Goal: Task Accomplishment & Management: Use online tool/utility

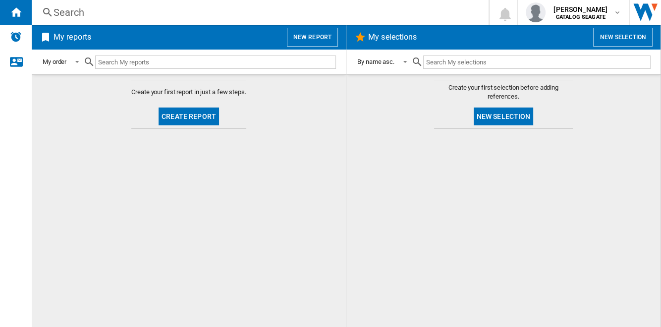
click at [330, 38] on button "New report" at bounding box center [312, 37] width 51 height 19
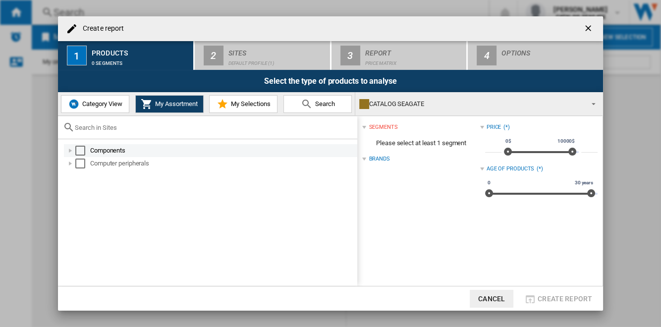
click at [74, 150] on div at bounding box center [70, 151] width 10 height 10
click at [79, 149] on div "Select" at bounding box center [80, 151] width 10 height 10
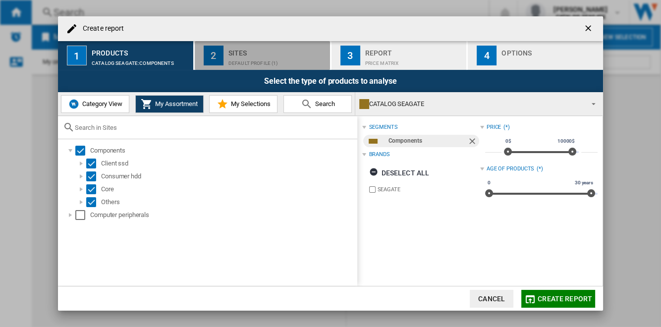
click at [248, 55] on div "Default profile (1)" at bounding box center [277, 60] width 98 height 10
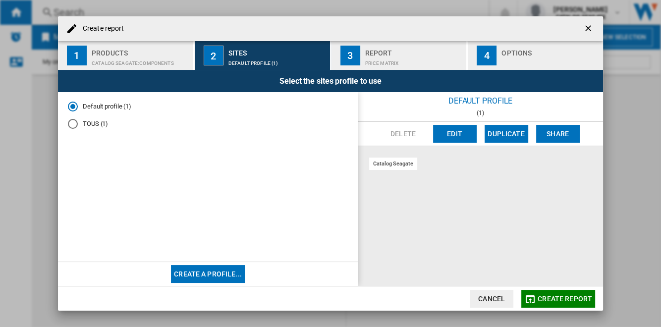
click at [453, 133] on button "Edit" at bounding box center [455, 134] width 44 height 18
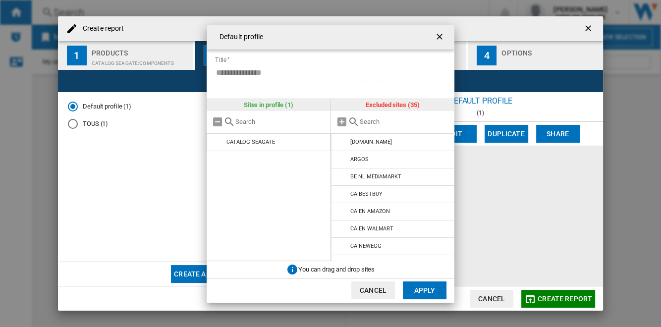
click at [415, 120] on input "text" at bounding box center [405, 121] width 90 height 7
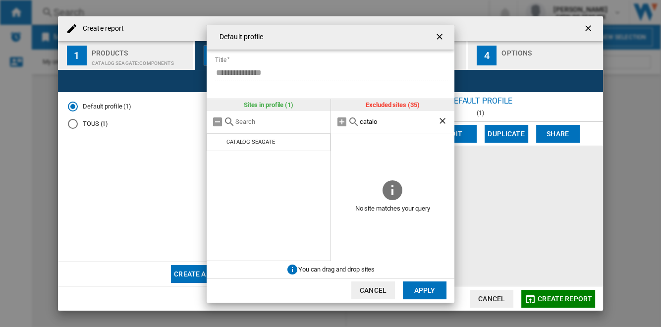
type input "catalog"
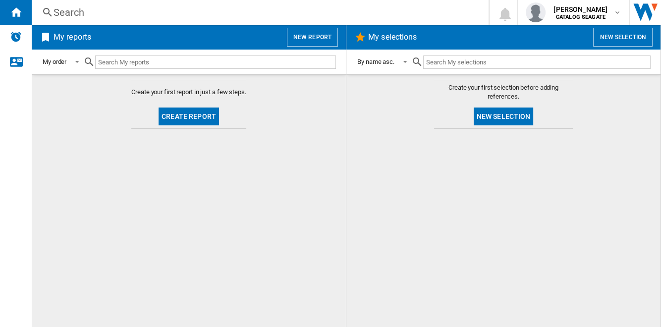
click at [320, 40] on button "New report" at bounding box center [312, 37] width 51 height 19
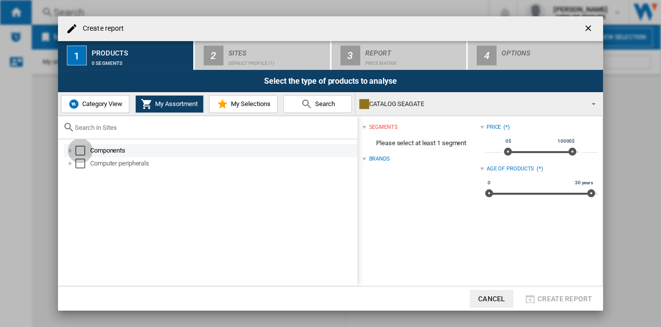
click at [80, 150] on div "Select" at bounding box center [80, 151] width 10 height 10
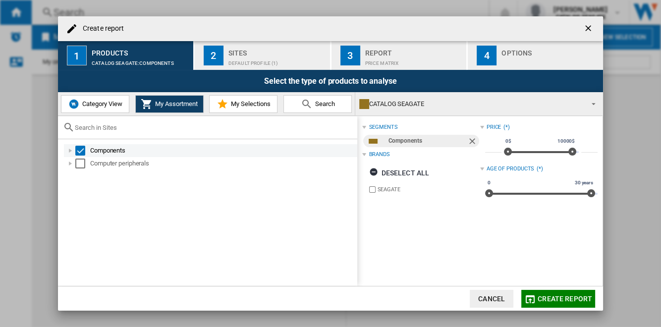
click at [71, 150] on div at bounding box center [70, 151] width 10 height 10
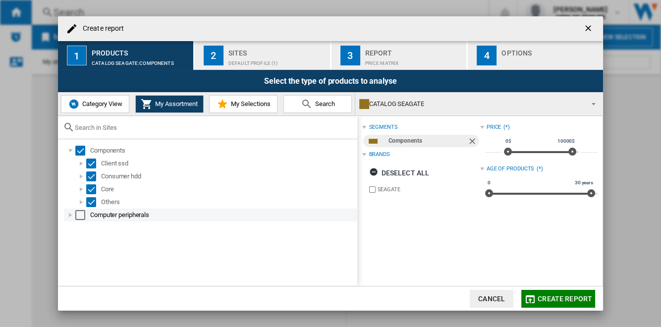
click at [68, 214] on div at bounding box center [70, 215] width 10 height 10
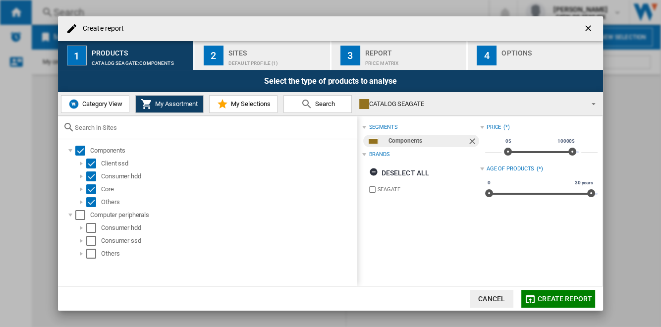
click at [160, 128] on input "text" at bounding box center [213, 127] width 277 height 7
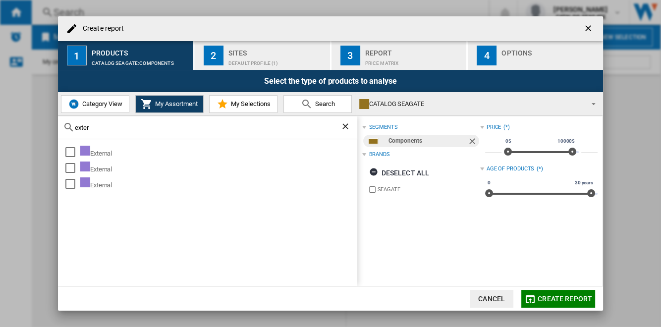
type input "exter"
click at [117, 105] on span "Category View" at bounding box center [101, 103] width 43 height 7
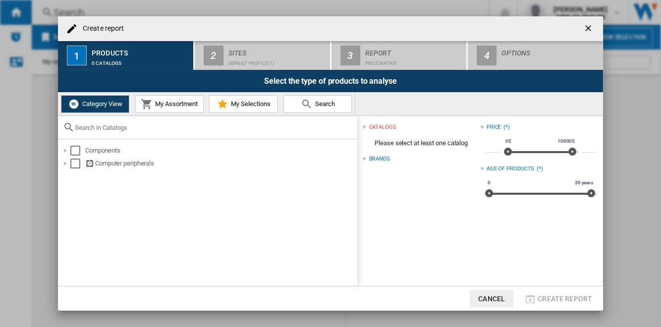
click at [129, 129] on input "text" at bounding box center [213, 127] width 277 height 7
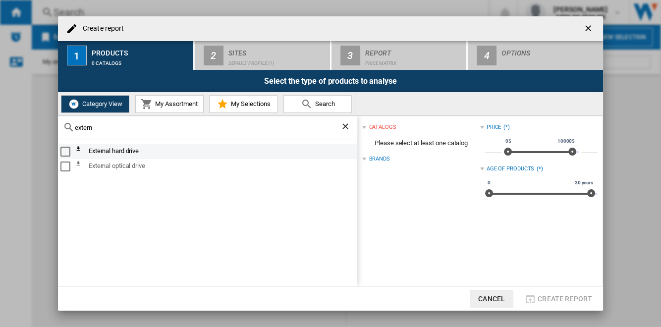
type input "extern"
click at [67, 153] on div "Select" at bounding box center [65, 152] width 10 height 10
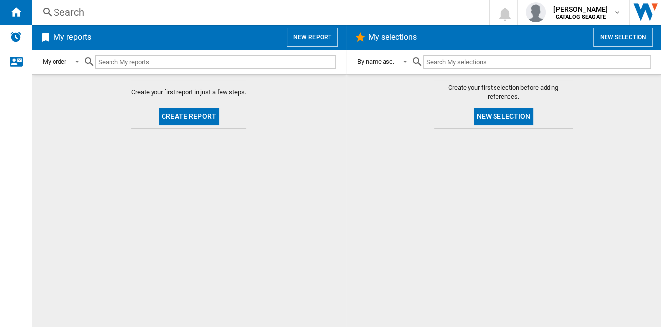
click at [515, 118] on button "New selection" at bounding box center [503, 116] width 60 height 18
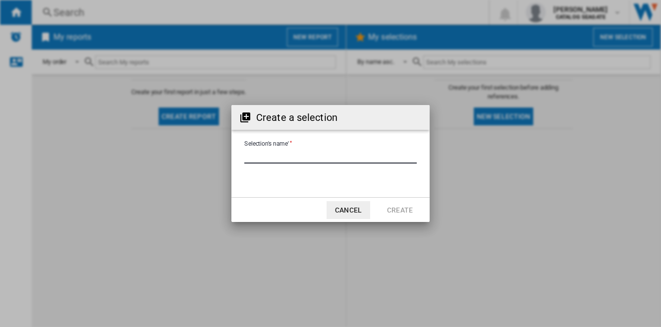
click at [290, 157] on input "Selection's name'" at bounding box center [330, 156] width 172 height 15
type input "****"
click at [395, 210] on button "Create" at bounding box center [400, 210] width 44 height 18
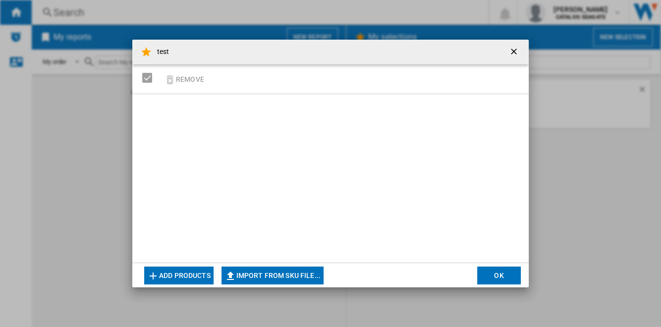
click at [206, 276] on button "Add products" at bounding box center [178, 275] width 69 height 18
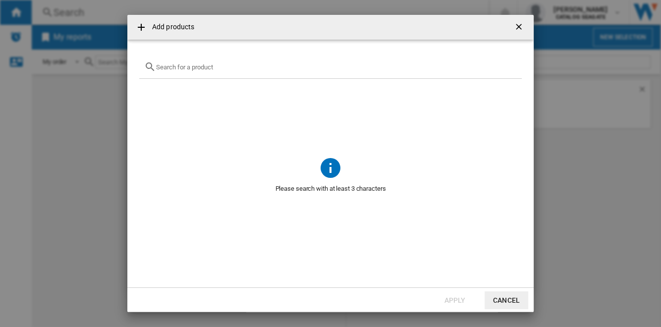
click at [220, 66] on input "text" at bounding box center [336, 66] width 361 height 7
paste input "WD40EZAX"
click at [197, 67] on input "WD40EZAX" at bounding box center [330, 66] width 349 height 7
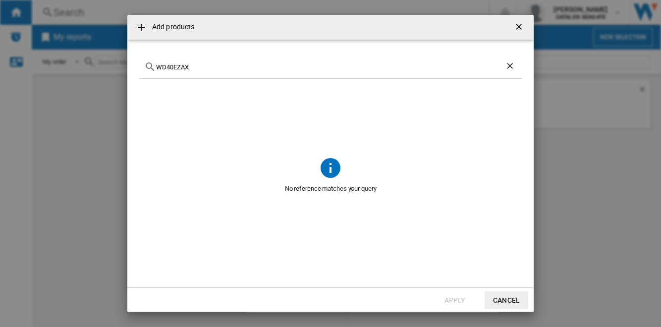
paste input "ST4000DM004"
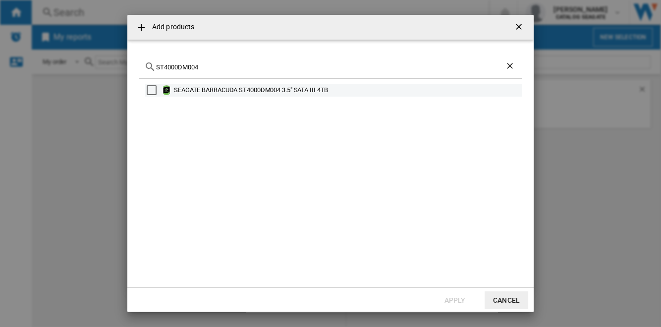
type input "ST4000DM004"
click at [152, 88] on div "Select" at bounding box center [152, 90] width 10 height 10
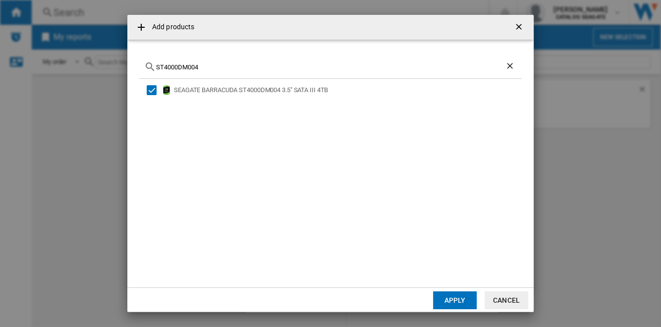
click at [225, 65] on input "ST4000DM004" at bounding box center [330, 66] width 349 height 7
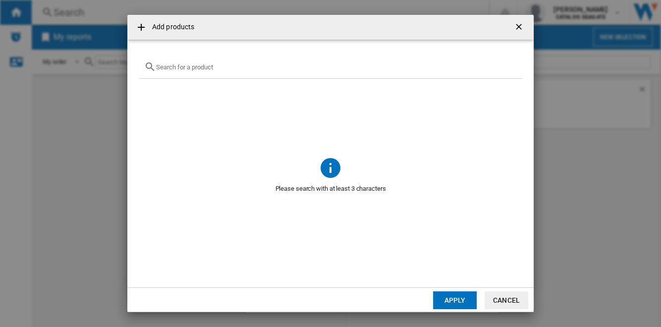
click at [256, 68] on input "text" at bounding box center [336, 66] width 361 height 7
paste input "HDWD120XZSTA"
type input "HDWD120XZSTA"
click at [509, 67] on ng-md-icon "Clear search" at bounding box center [511, 67] width 12 height 12
click at [470, 298] on button "Apply" at bounding box center [455, 300] width 44 height 18
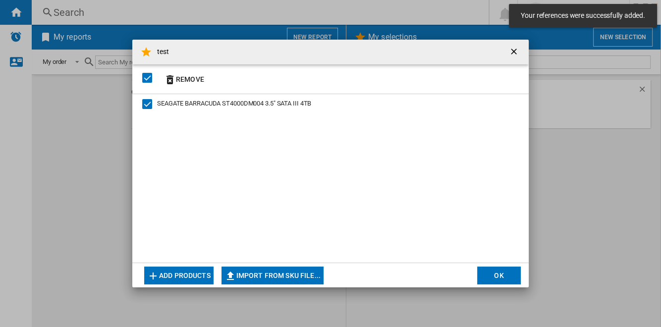
click at [201, 273] on button "Add products" at bounding box center [178, 275] width 69 height 18
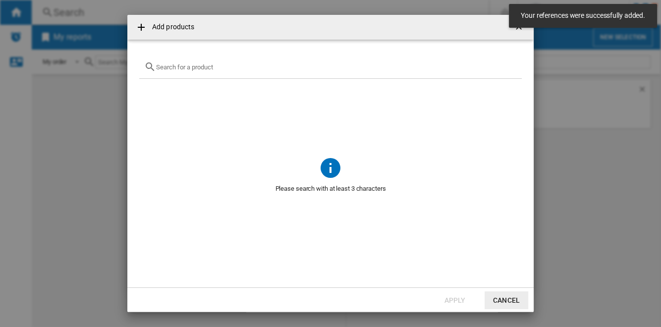
click at [232, 62] on div "{{getI18NText('SELECTIONS.EDITION_POPUP.OPEN_PRODUCTS_POPUP')}} {{::getI18NText…" at bounding box center [330, 66] width 382 height 23
click at [222, 71] on div "{{getI18NText('SELECTIONS.EDITION_POPUP.OPEN_PRODUCTS_POPUP')}} {{::getI18NText…" at bounding box center [330, 66] width 382 height 23
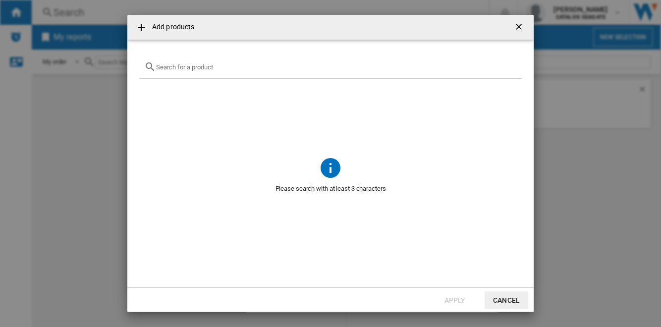
click at [208, 69] on input "{{getI18NText('SELECTIONS.EDITION_POPUP.OPEN_PRODUCTS_POPUP')}} {{::getI18NText…" at bounding box center [336, 66] width 361 height 7
paste input "HDWD120XZSTA"
type input "HDWD120XZSTA"
click at [512, 65] on ng-md-icon "Clear search" at bounding box center [511, 67] width 12 height 12
click at [519, 24] on ng-md-icon "getI18NText('BUTTONS.CLOSE_DIALOG')" at bounding box center [520, 28] width 12 height 12
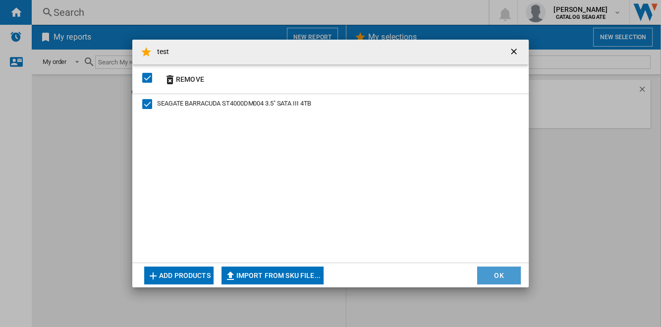
click at [508, 273] on button "OK" at bounding box center [499, 275] width 44 height 18
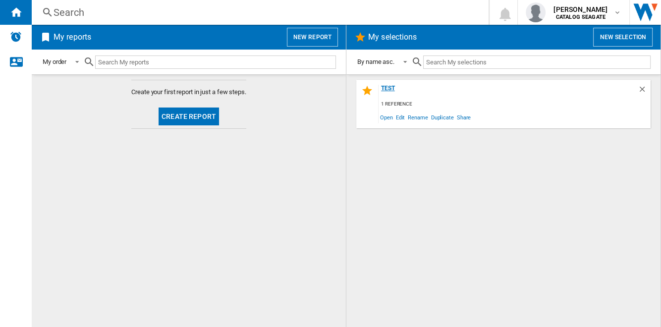
click at [390, 88] on div "test" at bounding box center [507, 91] width 259 height 13
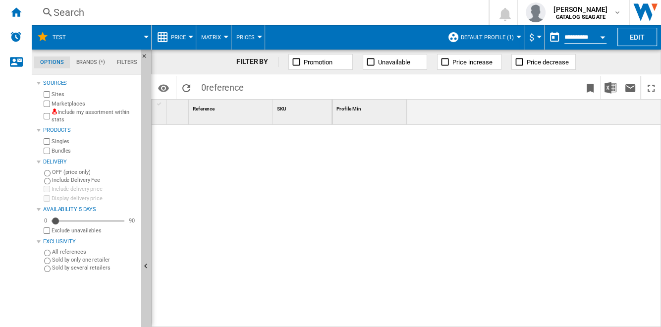
click at [89, 11] on div "Search" at bounding box center [257, 12] width 409 height 14
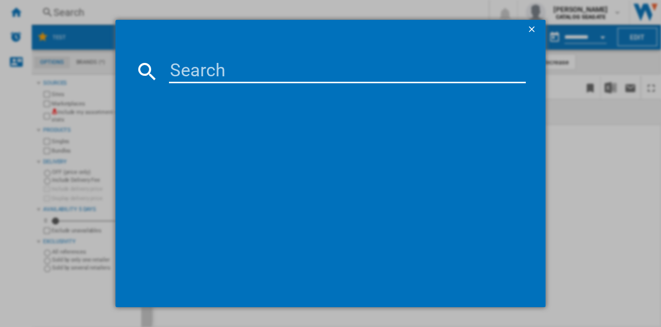
click at [261, 67] on input at bounding box center [347, 71] width 356 height 24
paste input "HDWT720UZSVA"
type input "HDWT720UZSVA"
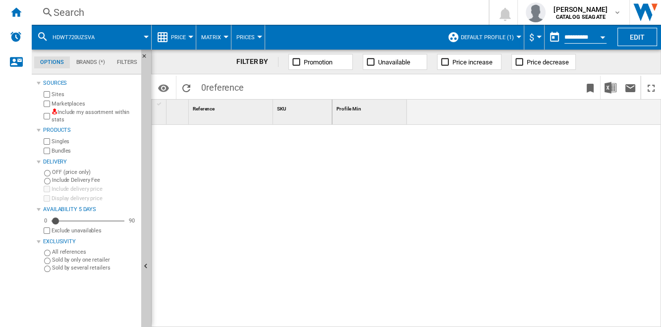
click at [505, 36] on span "Default profile (1)" at bounding box center [487, 37] width 53 height 6
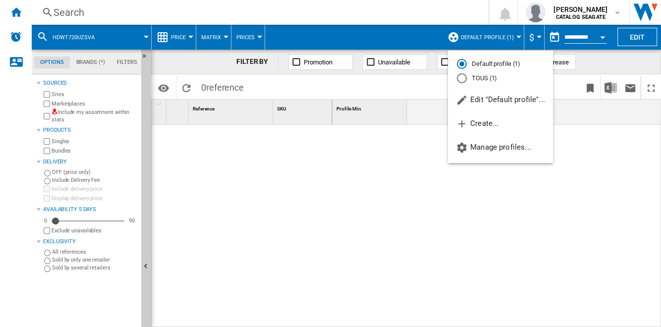
click at [152, 200] on md-backdrop at bounding box center [330, 163] width 661 height 327
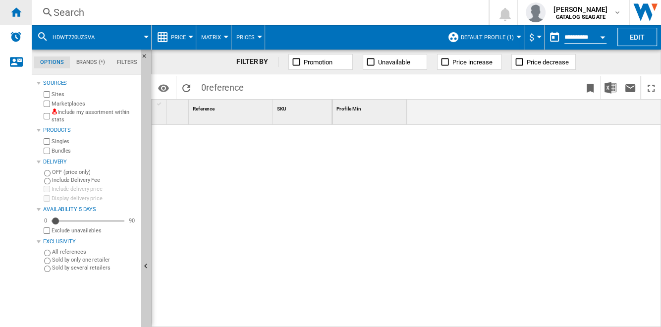
click at [18, 14] on ng-md-icon "Home" at bounding box center [16, 12] width 12 height 12
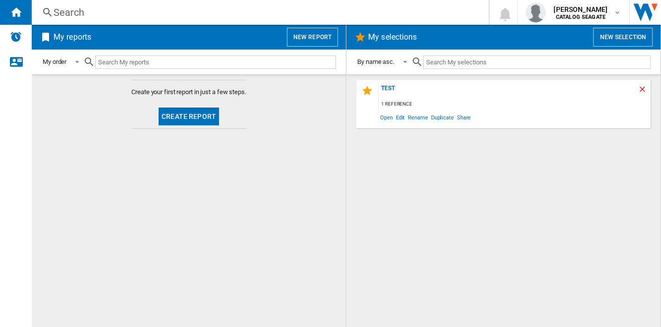
click at [641, 88] on ng-md-icon "Delete" at bounding box center [643, 91] width 12 height 12
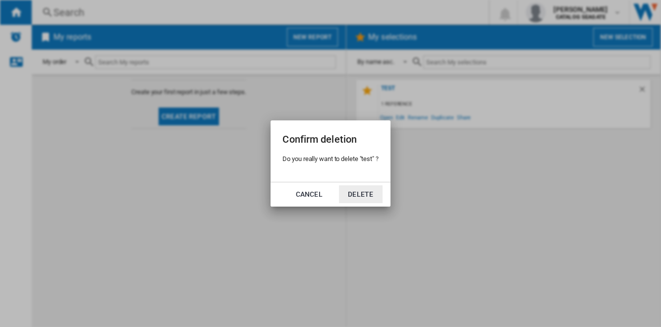
click at [366, 196] on button "Delete" at bounding box center [361, 194] width 44 height 18
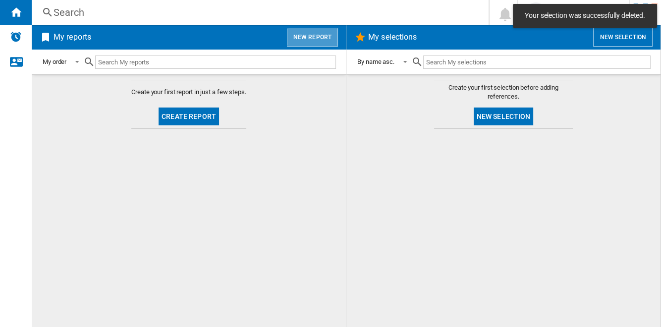
click at [318, 38] on button "New report" at bounding box center [312, 37] width 51 height 19
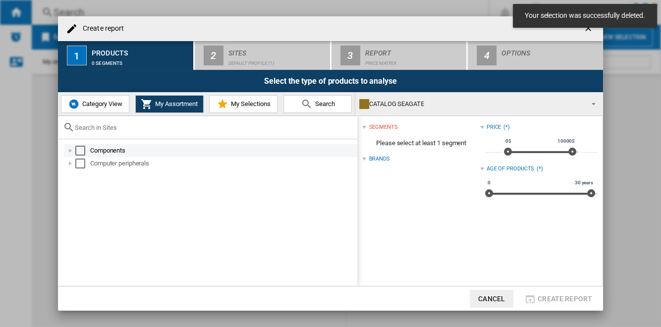
click at [81, 150] on div "Select" at bounding box center [80, 151] width 10 height 10
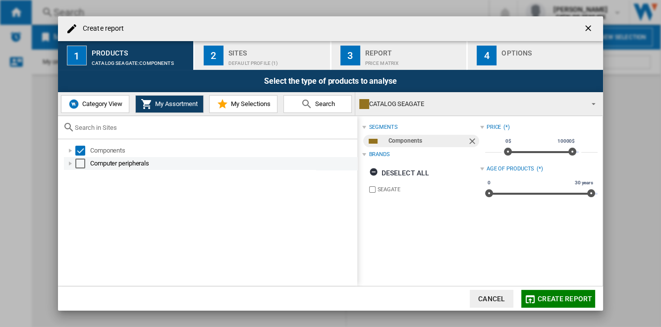
click at [78, 161] on div "Select" at bounding box center [80, 163] width 10 height 10
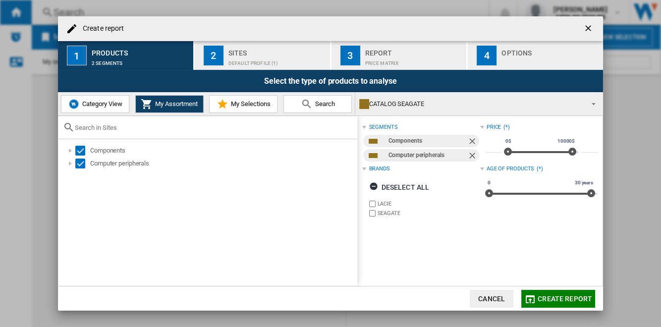
click at [281, 62] on div "Default profile (1)" at bounding box center [277, 60] width 98 height 10
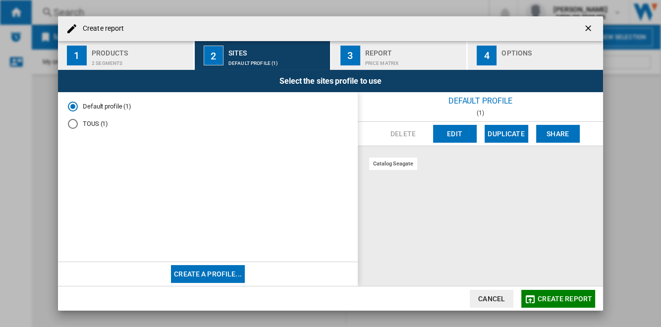
click at [455, 134] on button "Edit" at bounding box center [455, 134] width 44 height 18
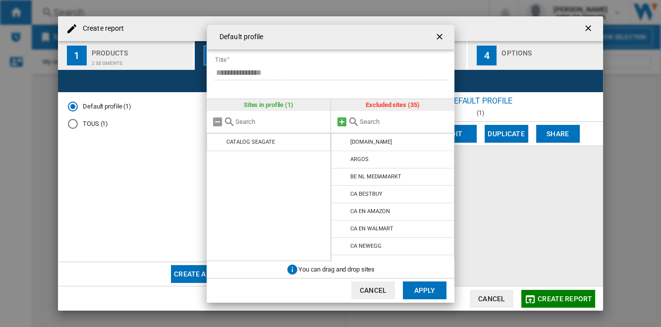
click at [340, 122] on md-icon "{{::title}} {{::getI18NText('BUTTONS.CANCEL')}} ..." at bounding box center [342, 122] width 12 height 12
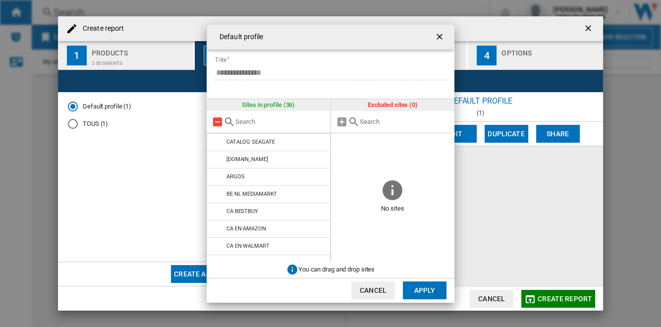
click at [217, 123] on md-icon "{{::title}} {{::getI18NText('BUTTONS.CANCEL')}} ..." at bounding box center [217, 122] width 12 height 12
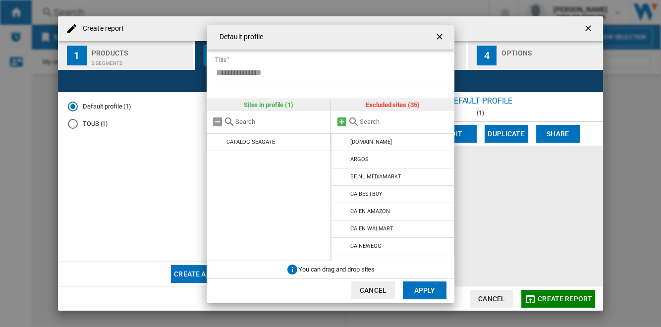
click at [341, 121] on md-icon "{{::title}} {{::getI18NText('BUTTONS.CANCEL')}} ..." at bounding box center [342, 122] width 12 height 12
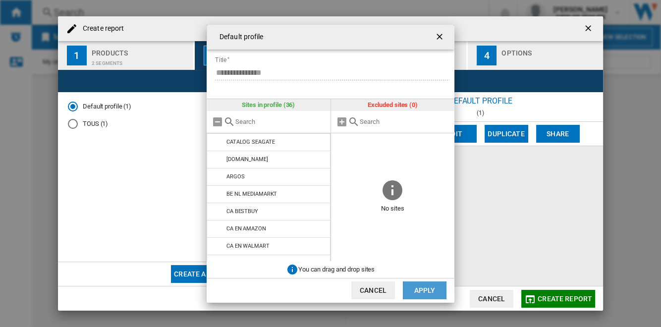
click at [423, 285] on button "Apply" at bounding box center [425, 290] width 44 height 18
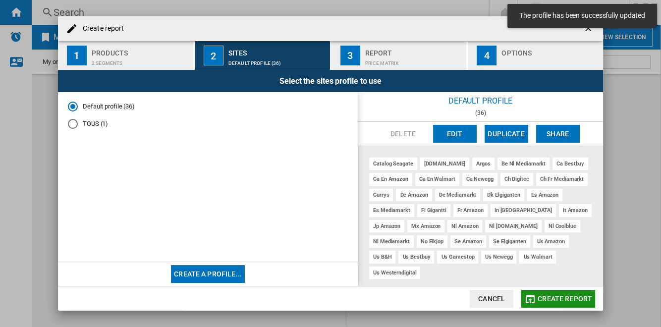
click at [552, 295] on span "Create report" at bounding box center [564, 299] width 54 height 8
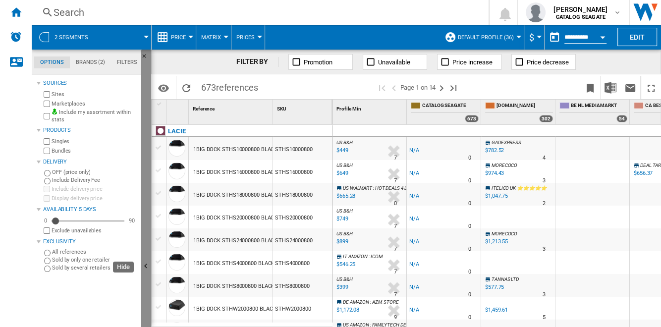
click at [144, 229] on button "Hide" at bounding box center [146, 267] width 10 height 434
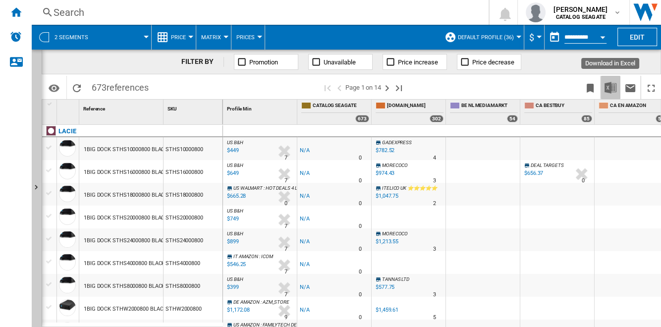
click at [609, 91] on img "Download in Excel" at bounding box center [610, 88] width 12 height 12
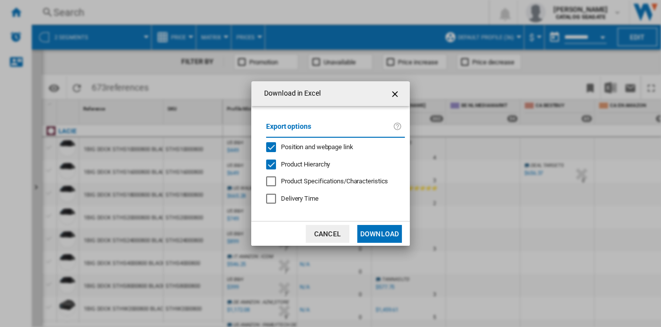
click at [340, 147] on span "Position and webpage link" at bounding box center [317, 146] width 72 height 7
click at [317, 164] on span "Product Hierarchy" at bounding box center [305, 163] width 49 height 7
click at [378, 231] on button "Download" at bounding box center [379, 234] width 45 height 18
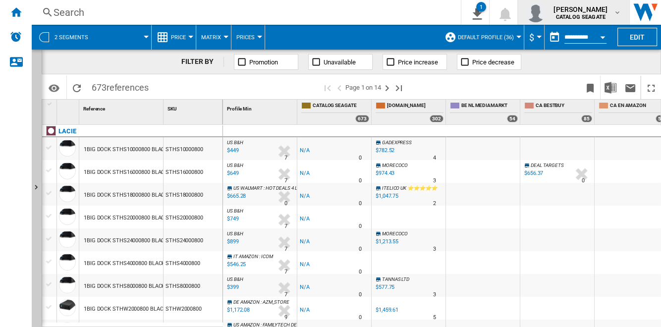
click at [602, 15] on b "CATALOG SEAGATE" at bounding box center [581, 17] width 50 height 6
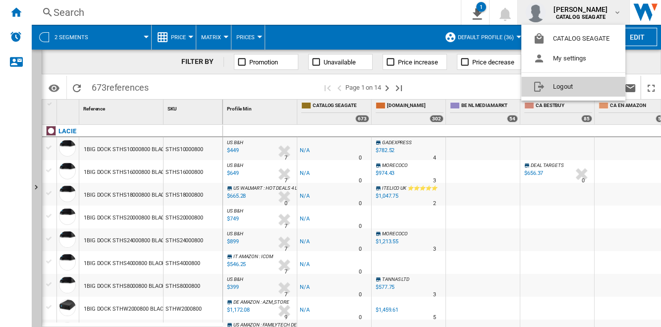
click at [588, 88] on button "Logout" at bounding box center [573, 87] width 104 height 20
